Goal: Use online tool/utility: Use online tool/utility

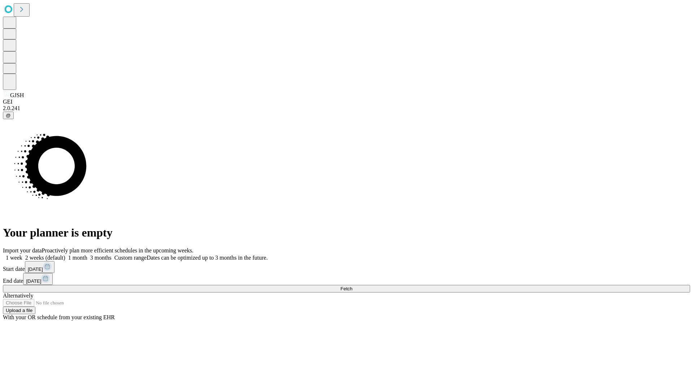
click at [352, 286] on span "Fetch" at bounding box center [347, 288] width 12 height 5
